Goal: Task Accomplishment & Management: Complete application form

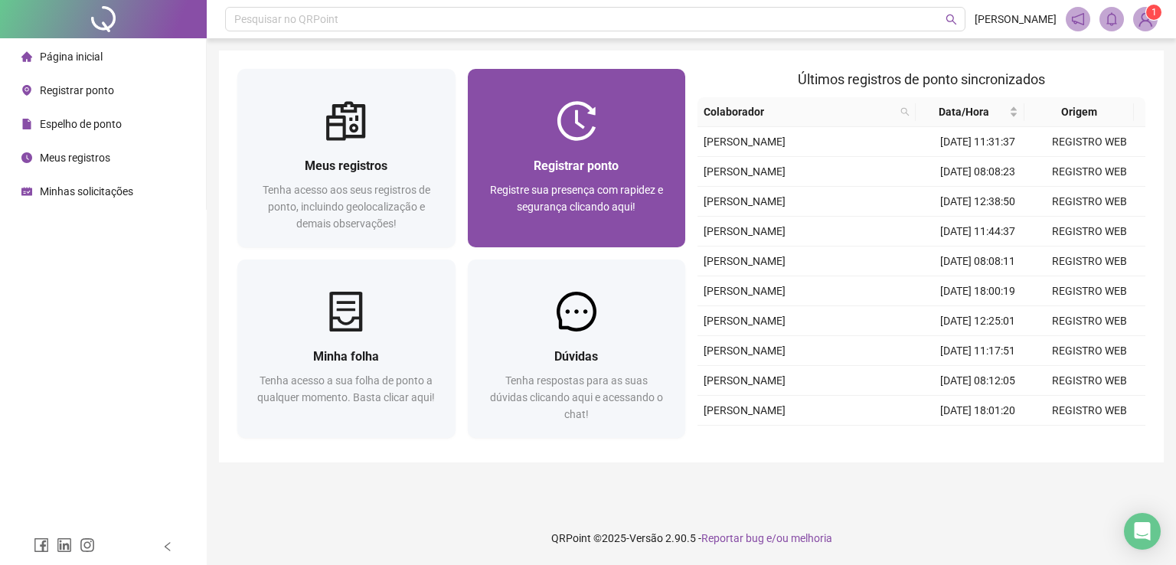
click at [545, 163] on span "Registrar ponto" at bounding box center [576, 166] width 85 height 15
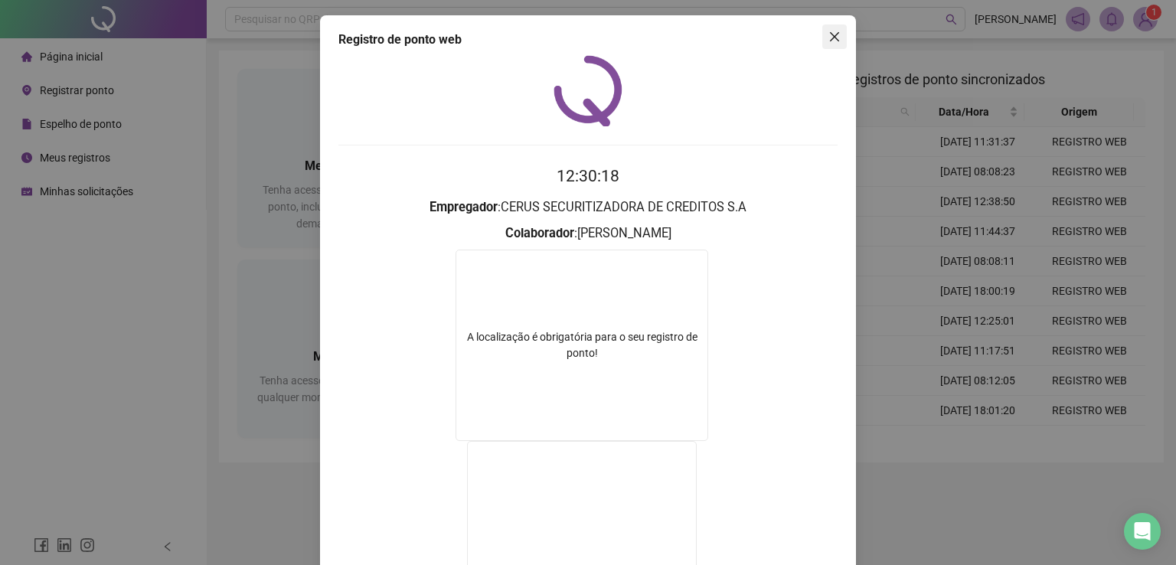
click at [832, 41] on icon "close" at bounding box center [834, 36] width 9 height 9
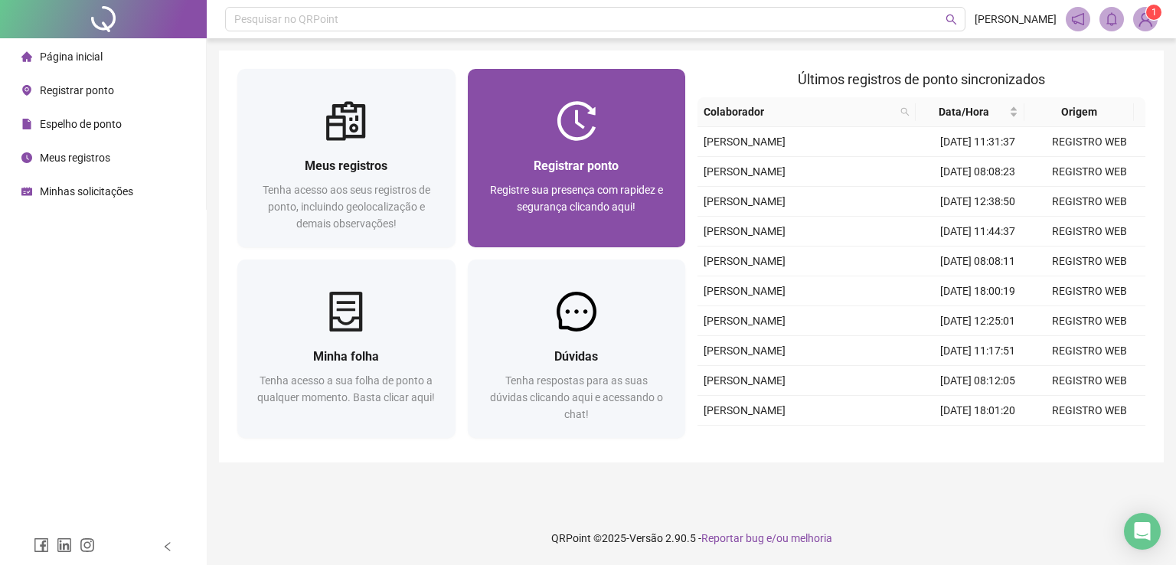
click at [614, 142] on div "Registrar ponto Registre sua presença com rapidez e segurança clicando aqui!" at bounding box center [577, 194] width 218 height 106
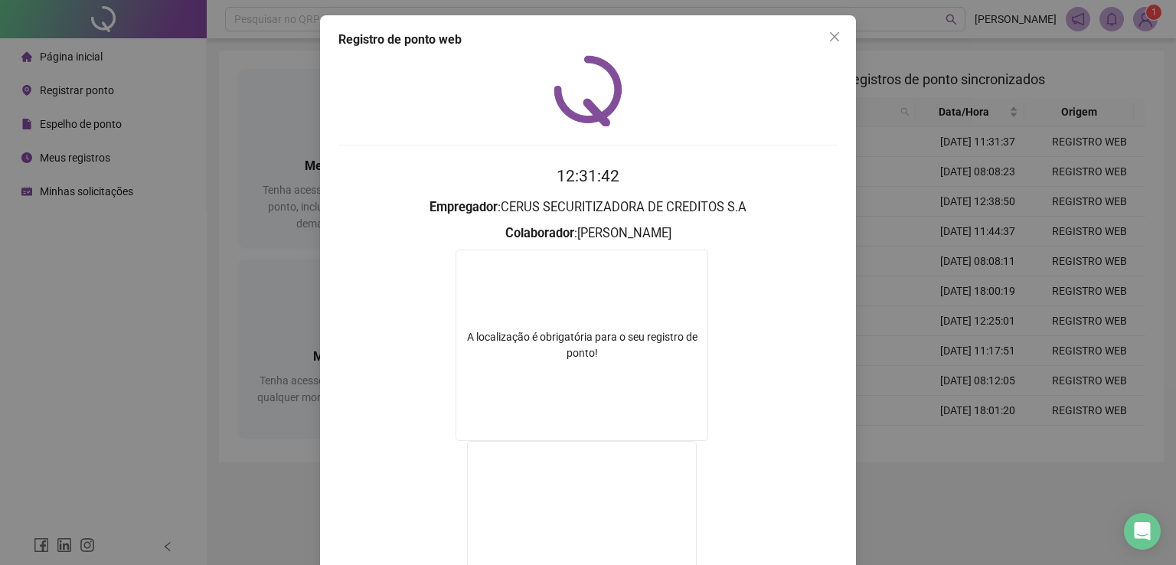
click at [830, 29] on button "Close" at bounding box center [835, 37] width 25 height 25
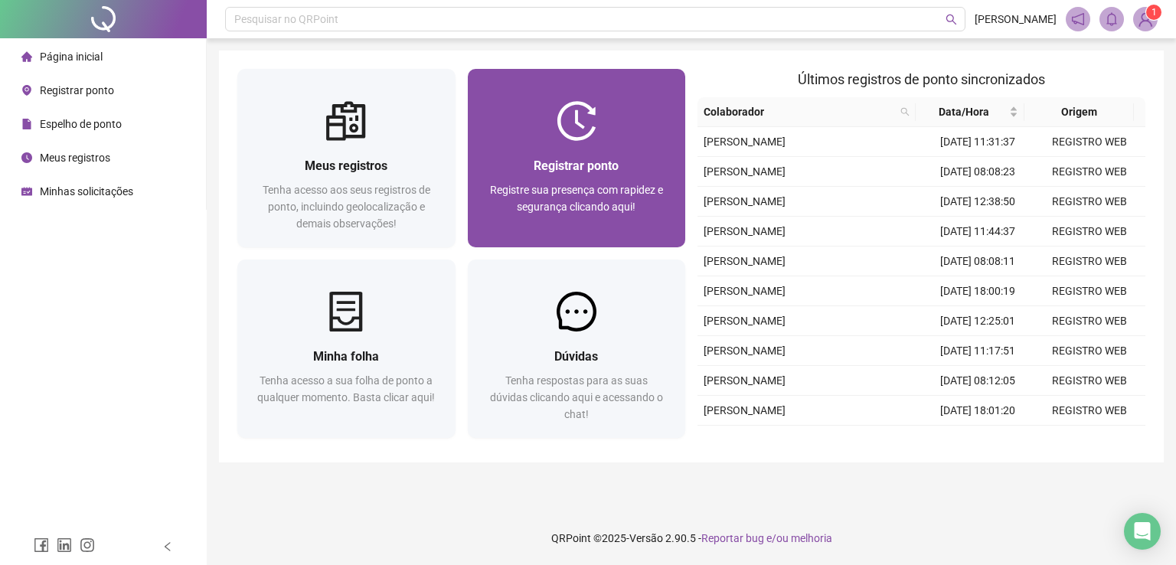
click at [586, 142] on div "Registrar ponto Registre sua presença com rapidez e segurança clicando aqui!" at bounding box center [577, 194] width 218 height 106
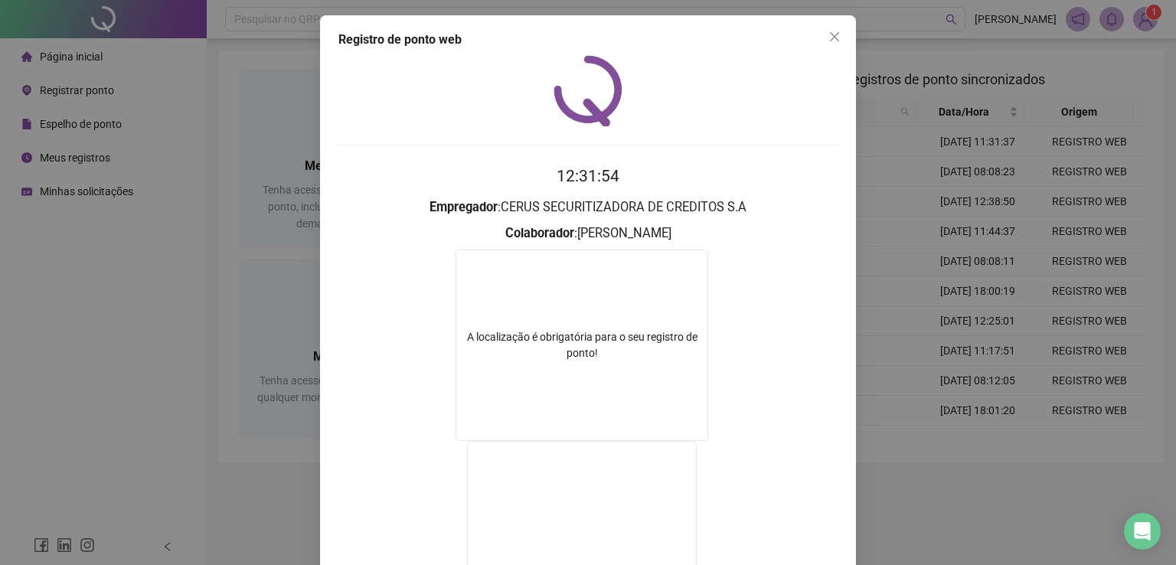
click at [829, 31] on icon "close" at bounding box center [835, 37] width 12 height 12
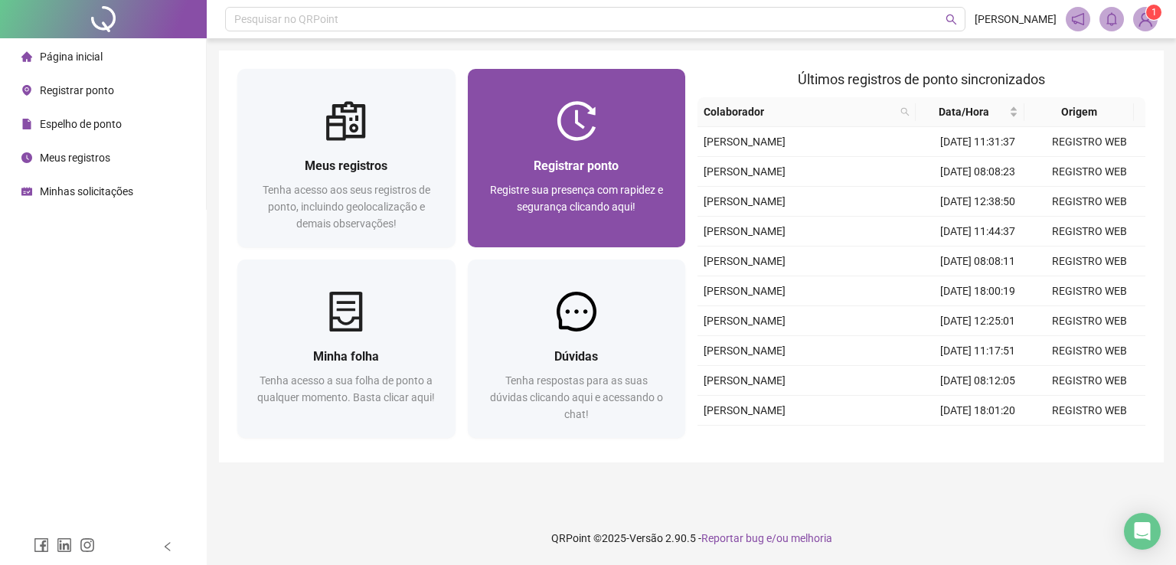
click at [566, 133] on img at bounding box center [577, 121] width 40 height 40
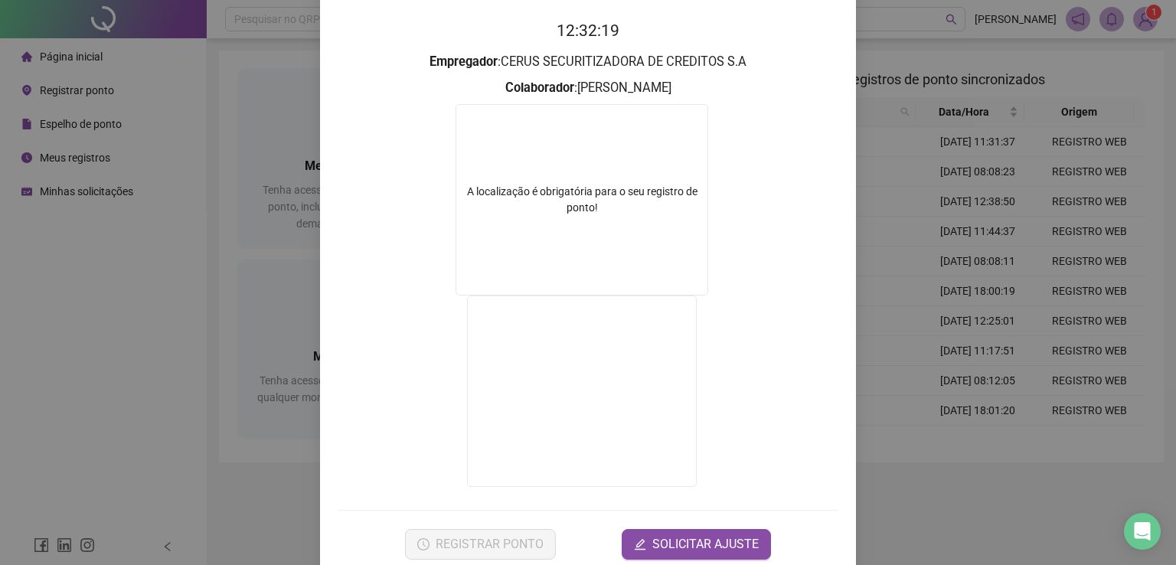
scroll to position [172, 0]
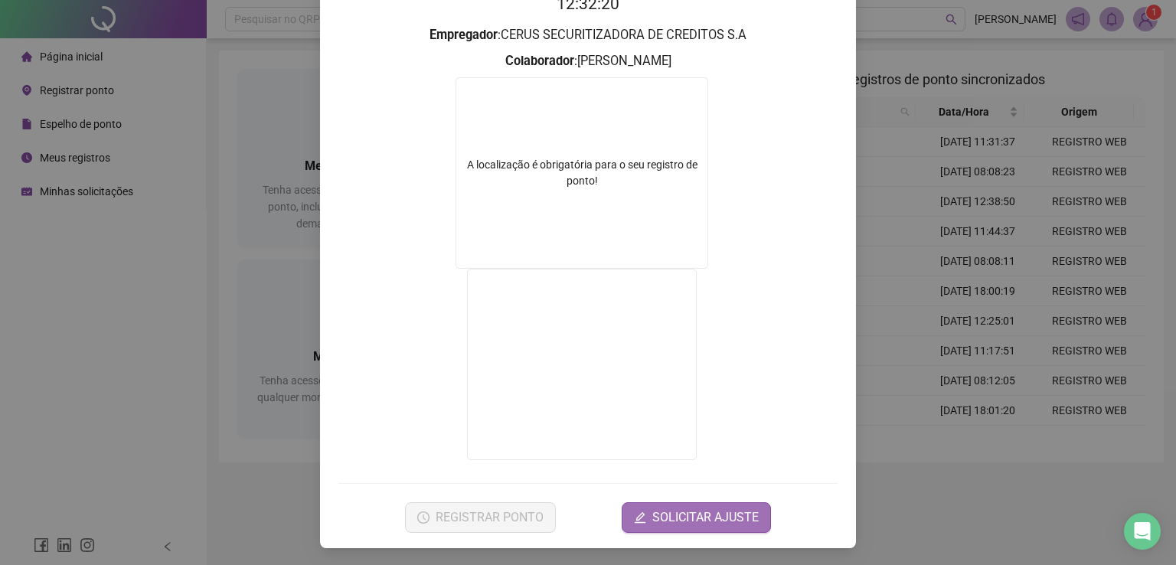
click at [717, 510] on span "SOLICITAR AJUSTE" at bounding box center [706, 518] width 106 height 18
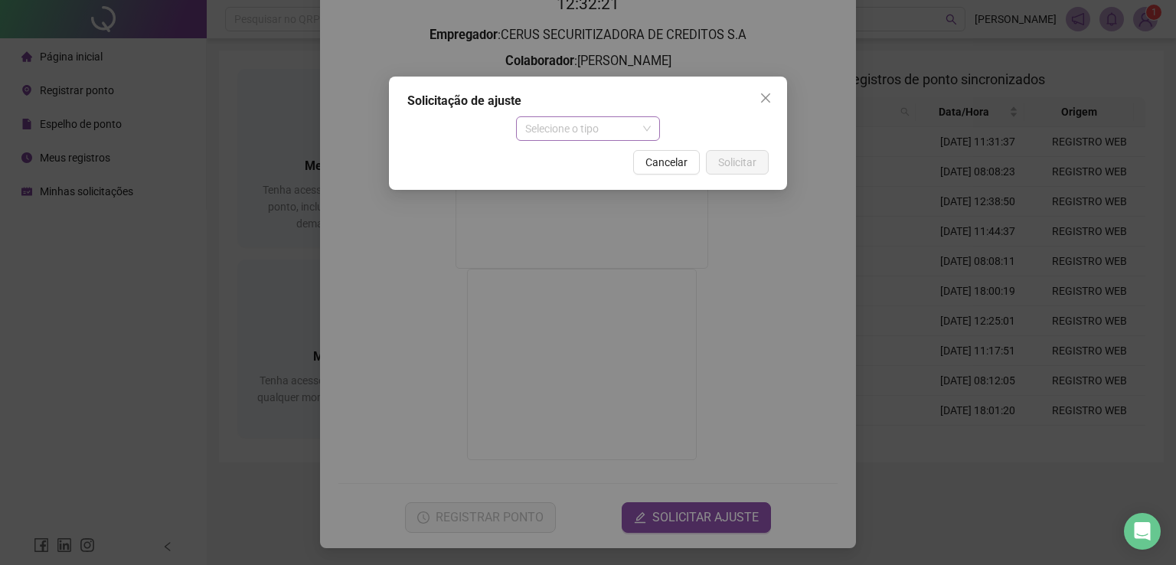
click at [567, 136] on span "Selecione o tipo" at bounding box center [588, 128] width 126 height 23
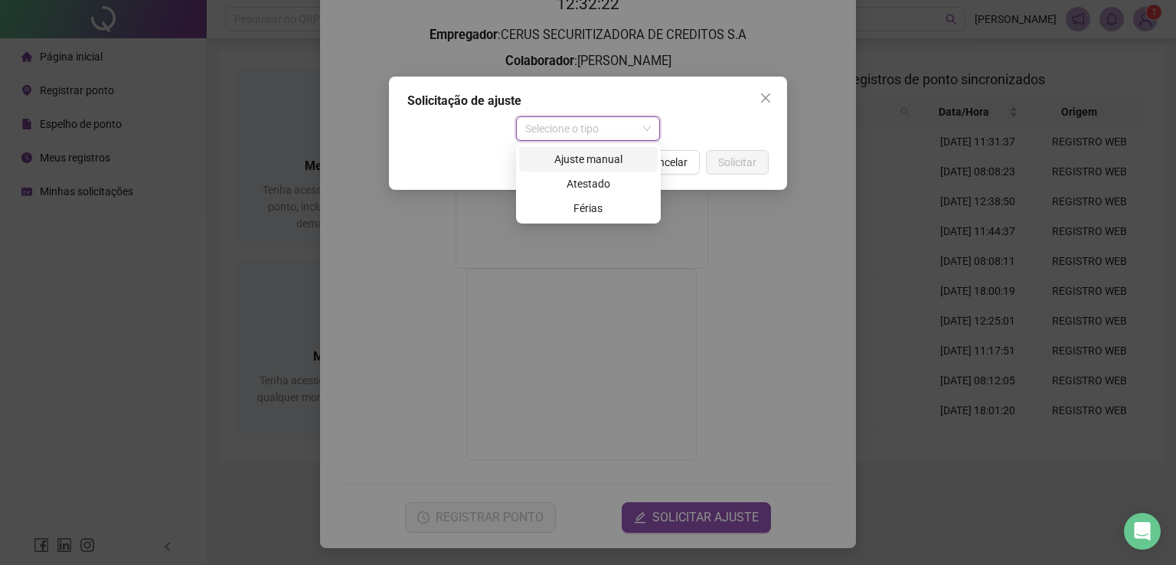
click at [601, 159] on div "Ajuste manual" at bounding box center [588, 159] width 120 height 17
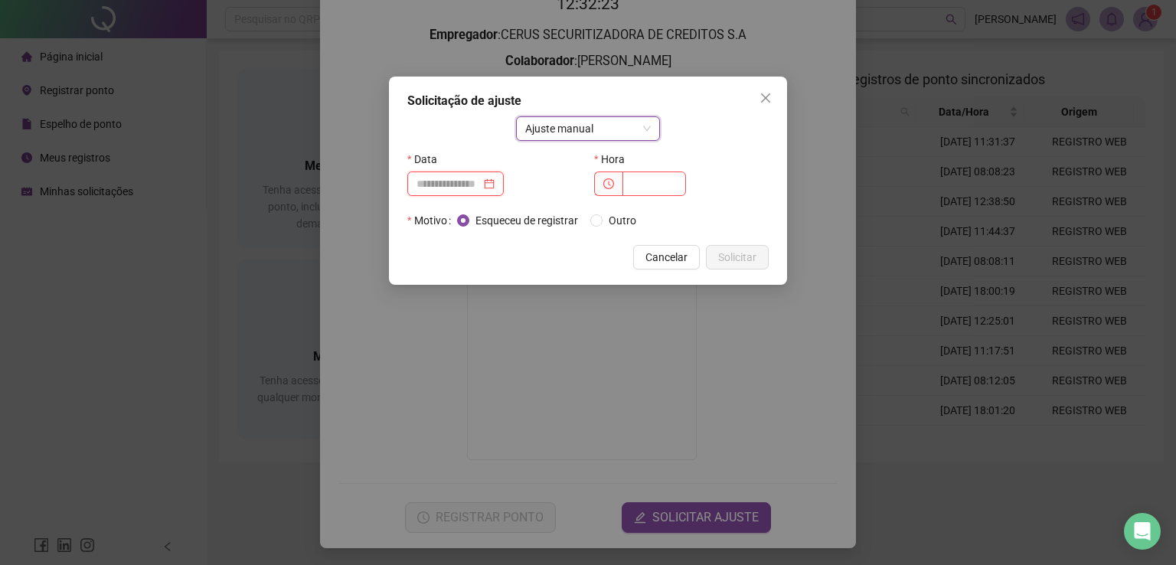
click at [433, 185] on input at bounding box center [449, 183] width 64 height 17
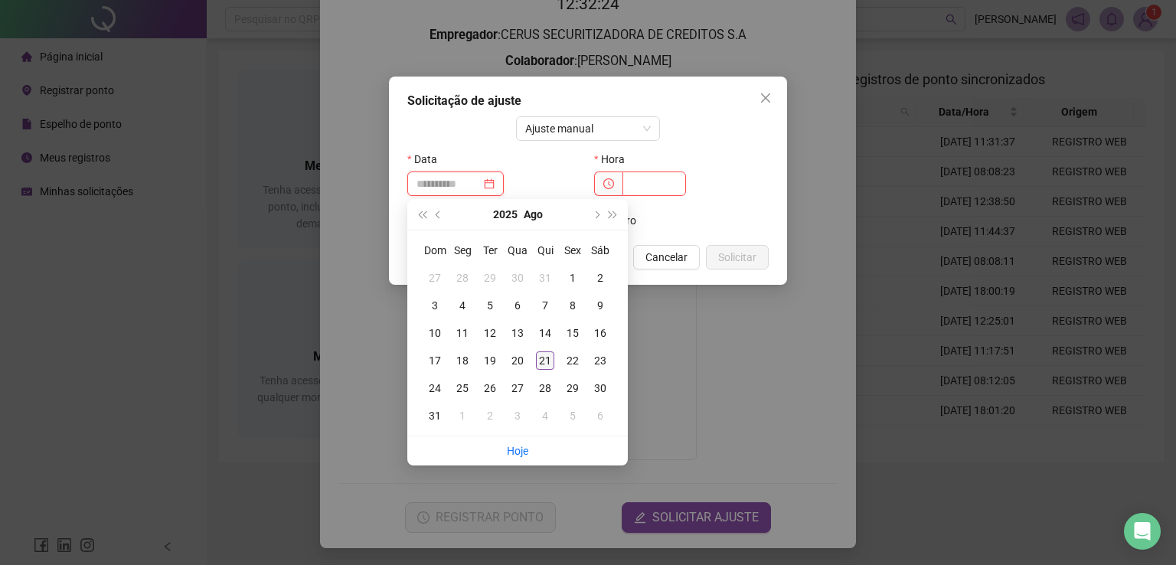
type input "**********"
click at [548, 359] on div "21" at bounding box center [545, 361] width 18 height 18
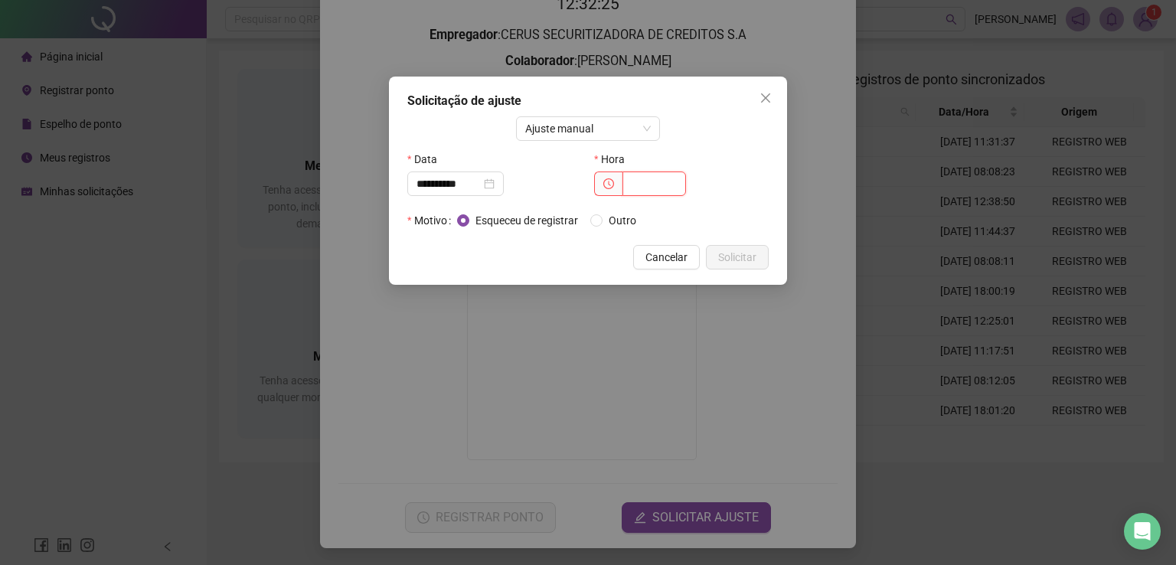
click at [646, 182] on input "text" at bounding box center [655, 184] width 64 height 25
type input "*****"
click at [610, 228] on span "Outro" at bounding box center [623, 220] width 40 height 17
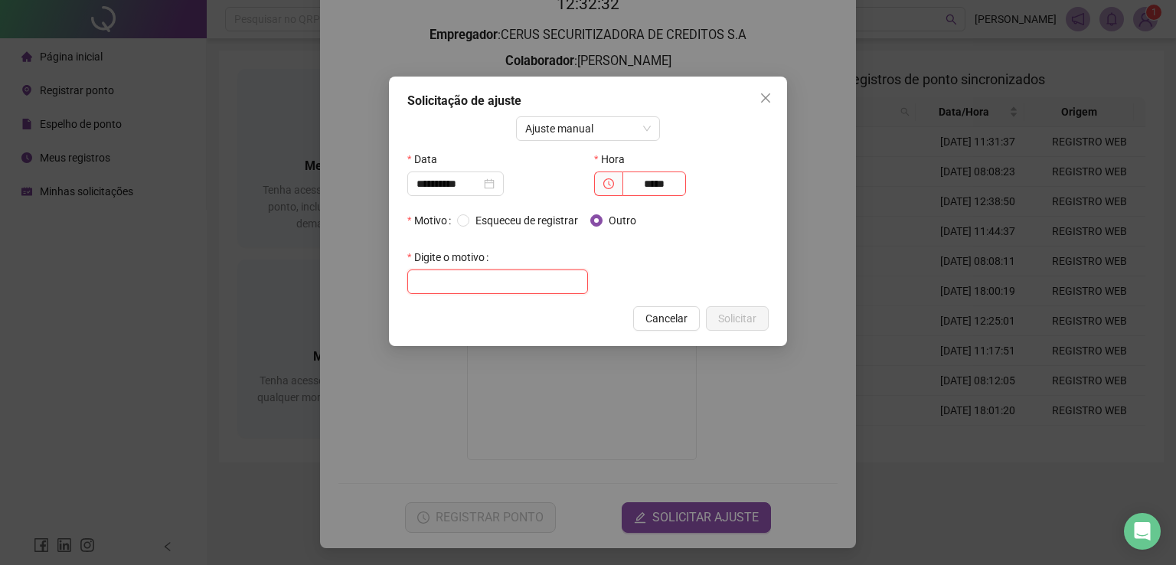
click at [520, 280] on input "text" at bounding box center [497, 282] width 181 height 25
type input "**********"
click at [754, 320] on span "Solicitar" at bounding box center [737, 318] width 38 height 17
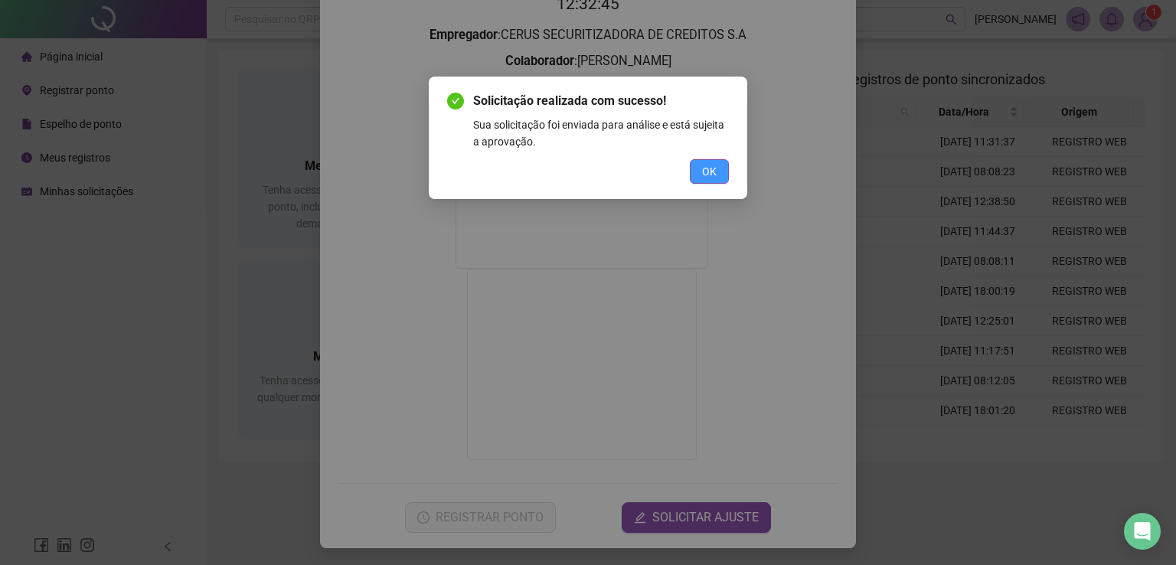
click at [707, 177] on span "OK" at bounding box center [709, 171] width 15 height 17
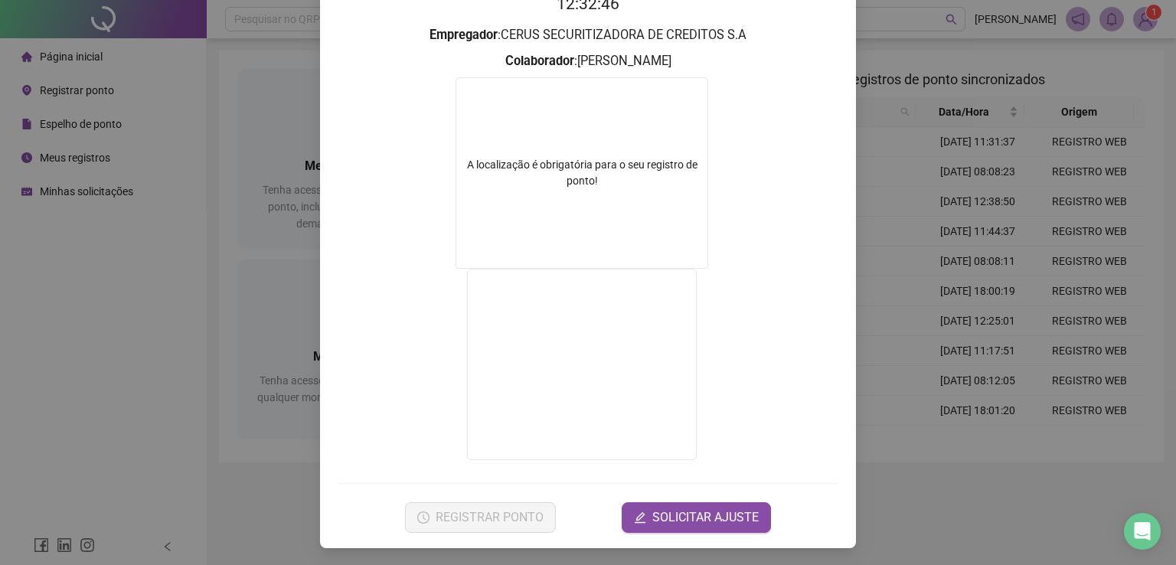
scroll to position [0, 0]
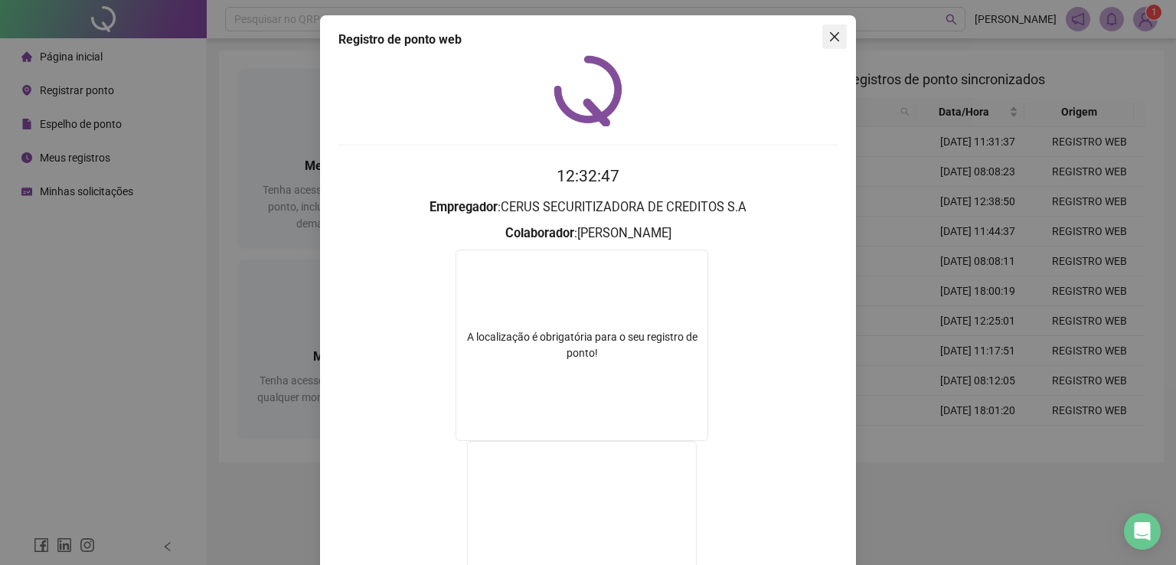
click at [836, 33] on span "Close" at bounding box center [835, 37] width 25 height 12
